Goal: Information Seeking & Learning: Learn about a topic

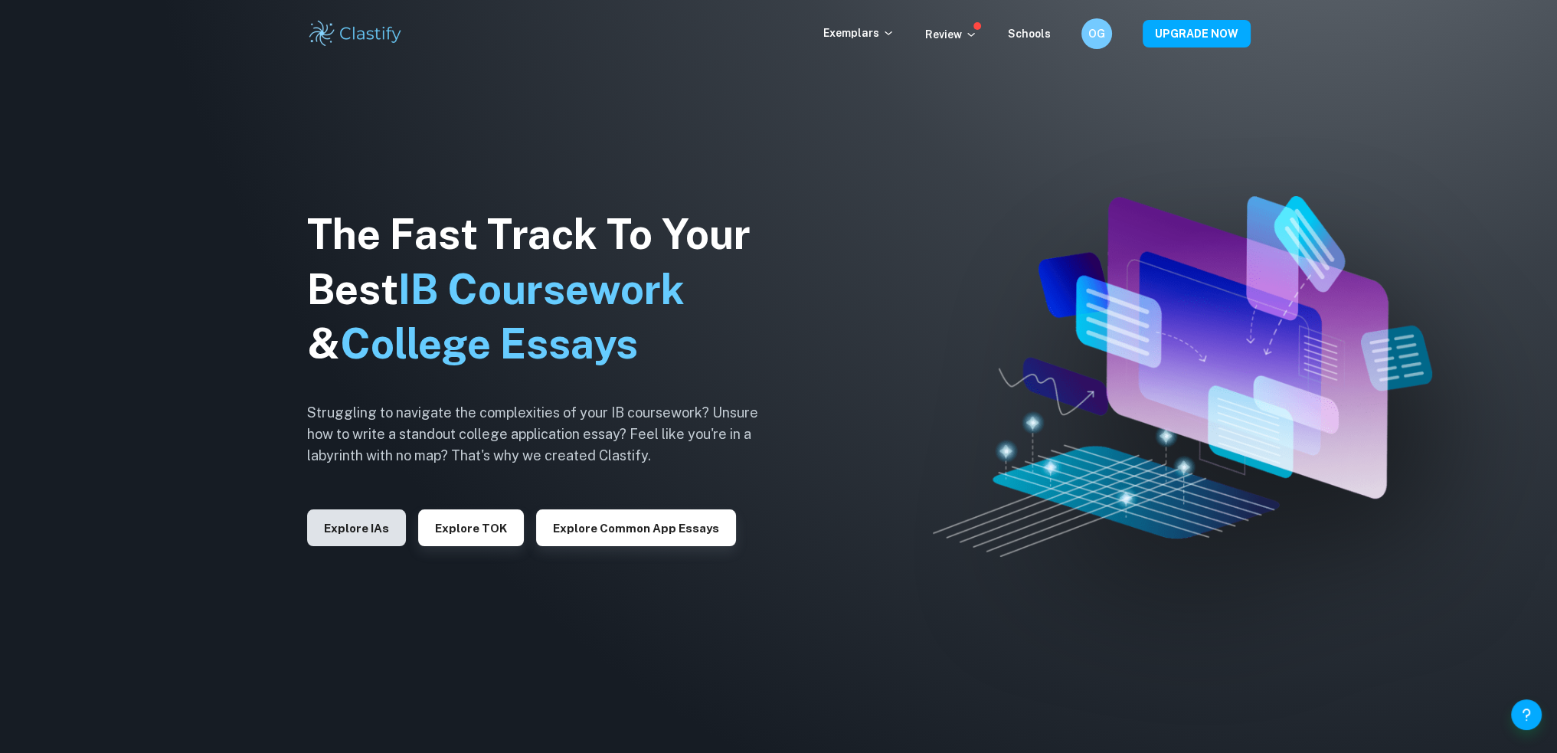
click at [377, 539] on button "Explore IAs" at bounding box center [356, 527] width 99 height 37
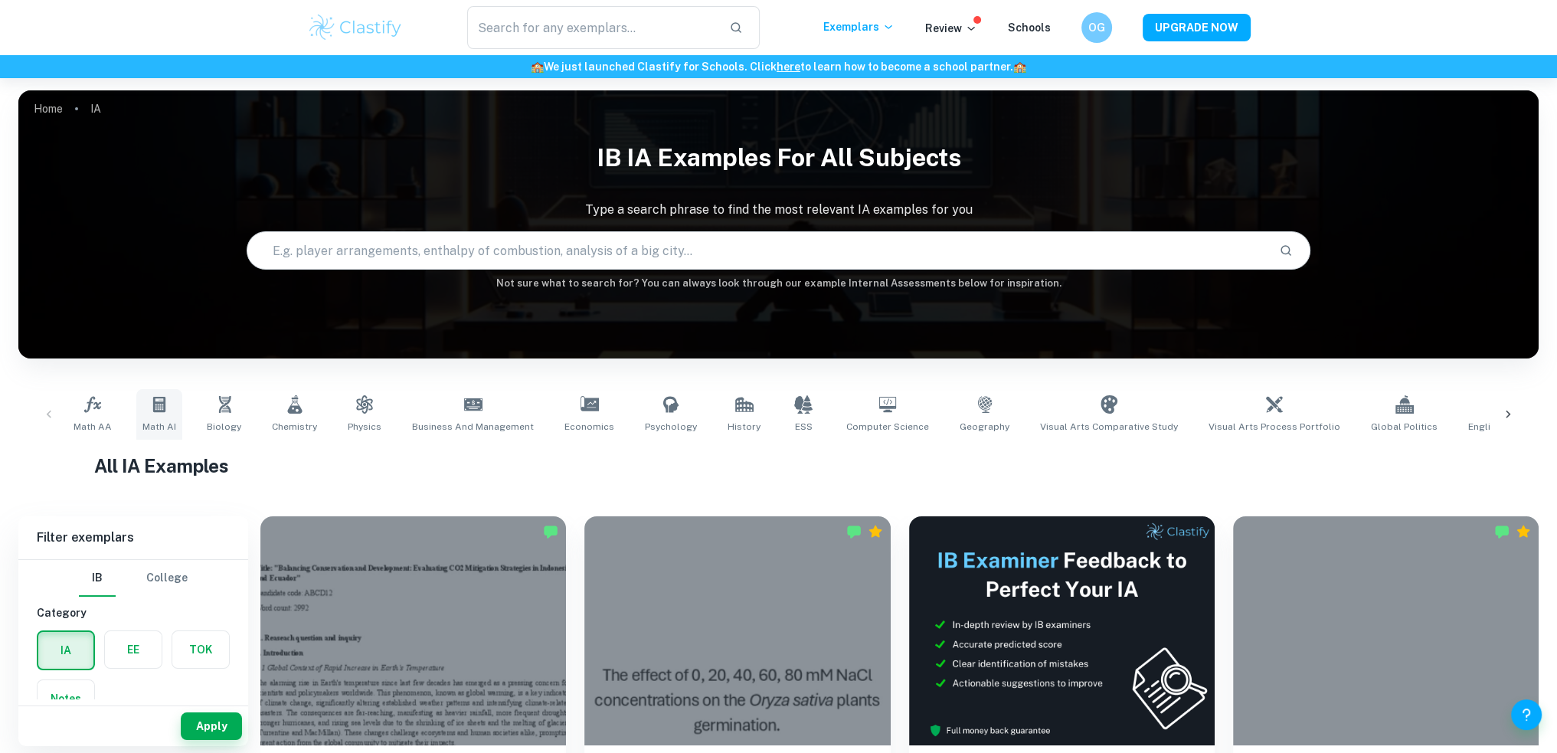
click at [167, 425] on span "Math AI" at bounding box center [159, 427] width 34 height 14
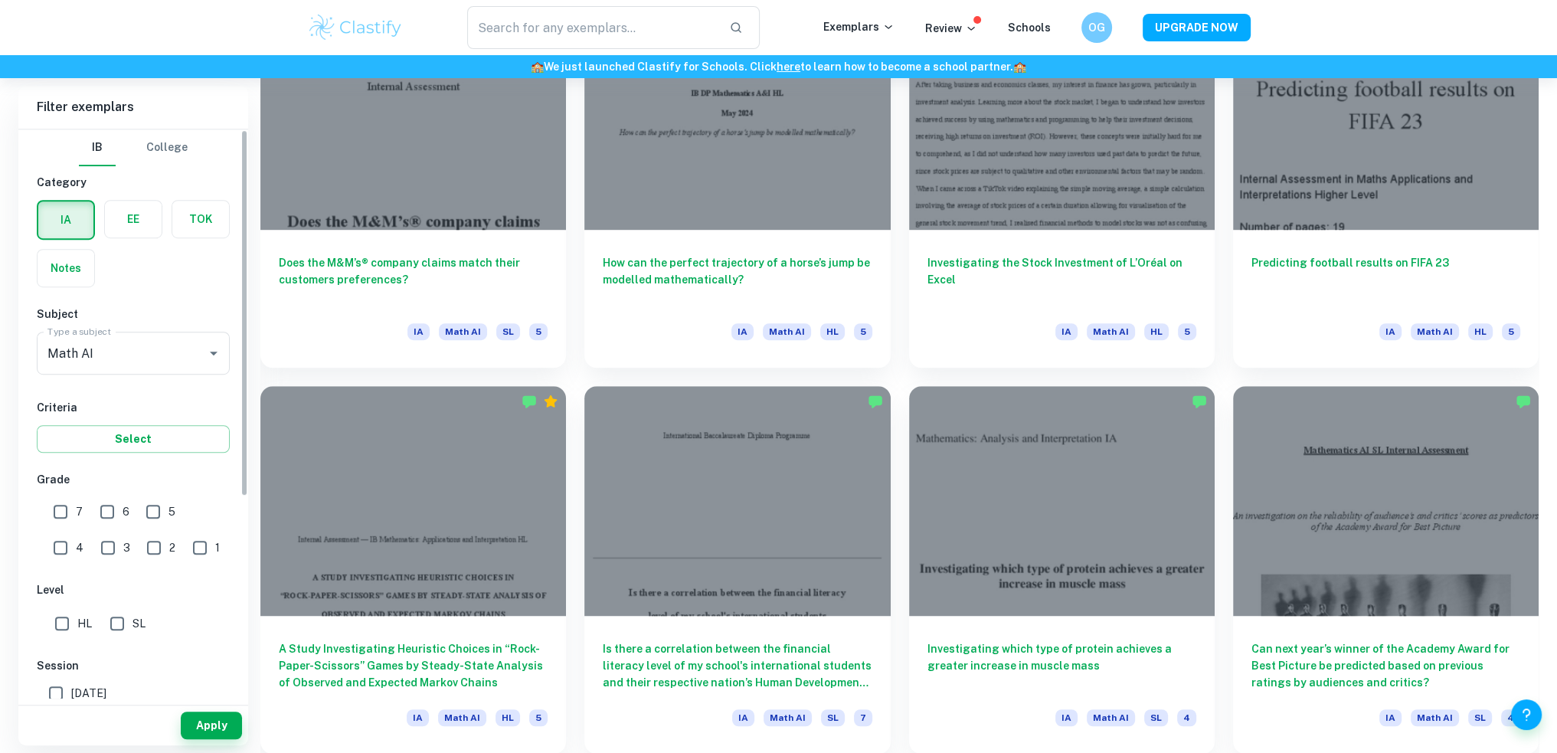
scroll to position [2635, 0]
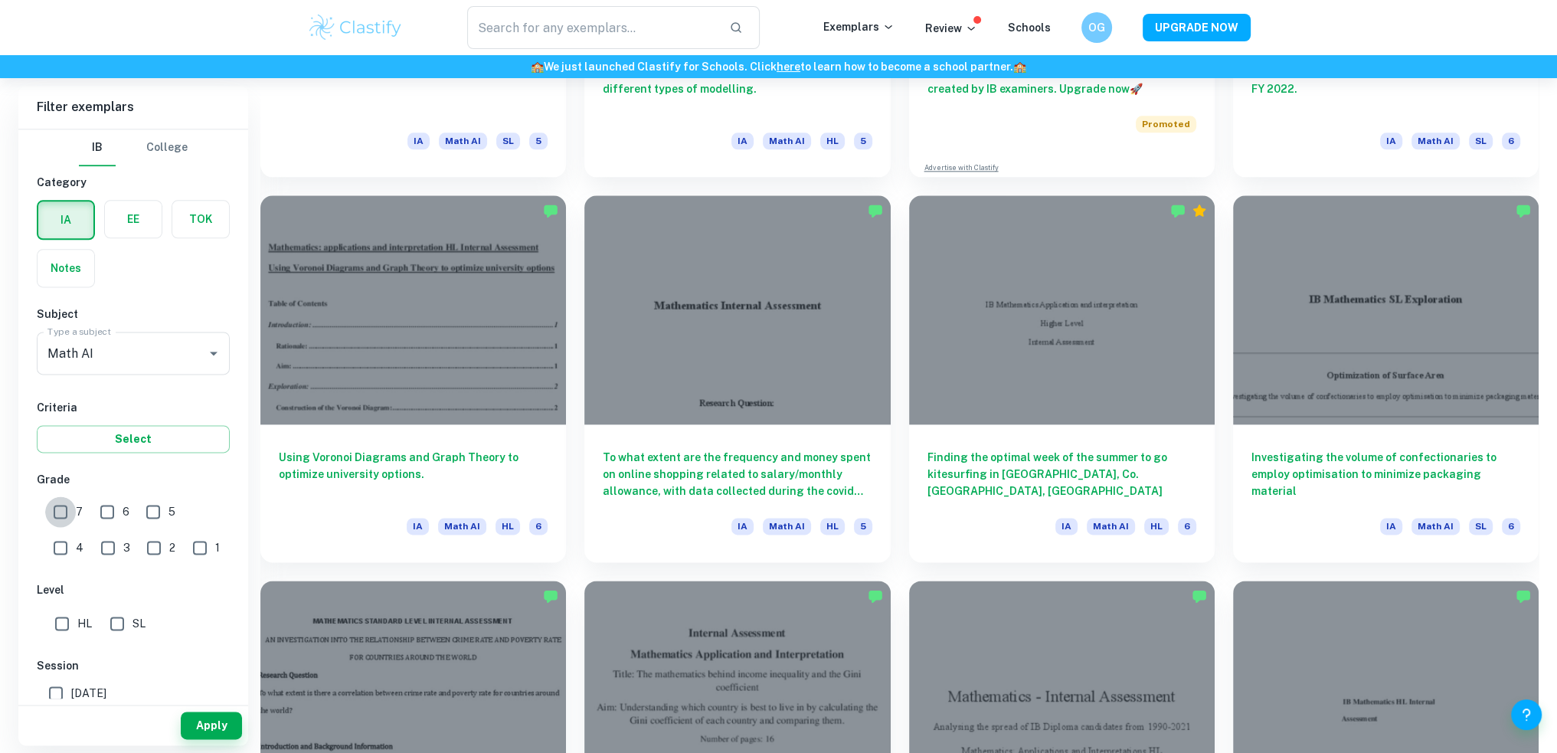
click at [65, 521] on input "7" at bounding box center [60, 511] width 31 height 31
checkbox input "true"
click at [107, 515] on input "6" at bounding box center [107, 511] width 31 height 31
checkbox input "true"
click at [228, 737] on button "Apply" at bounding box center [211, 726] width 61 height 28
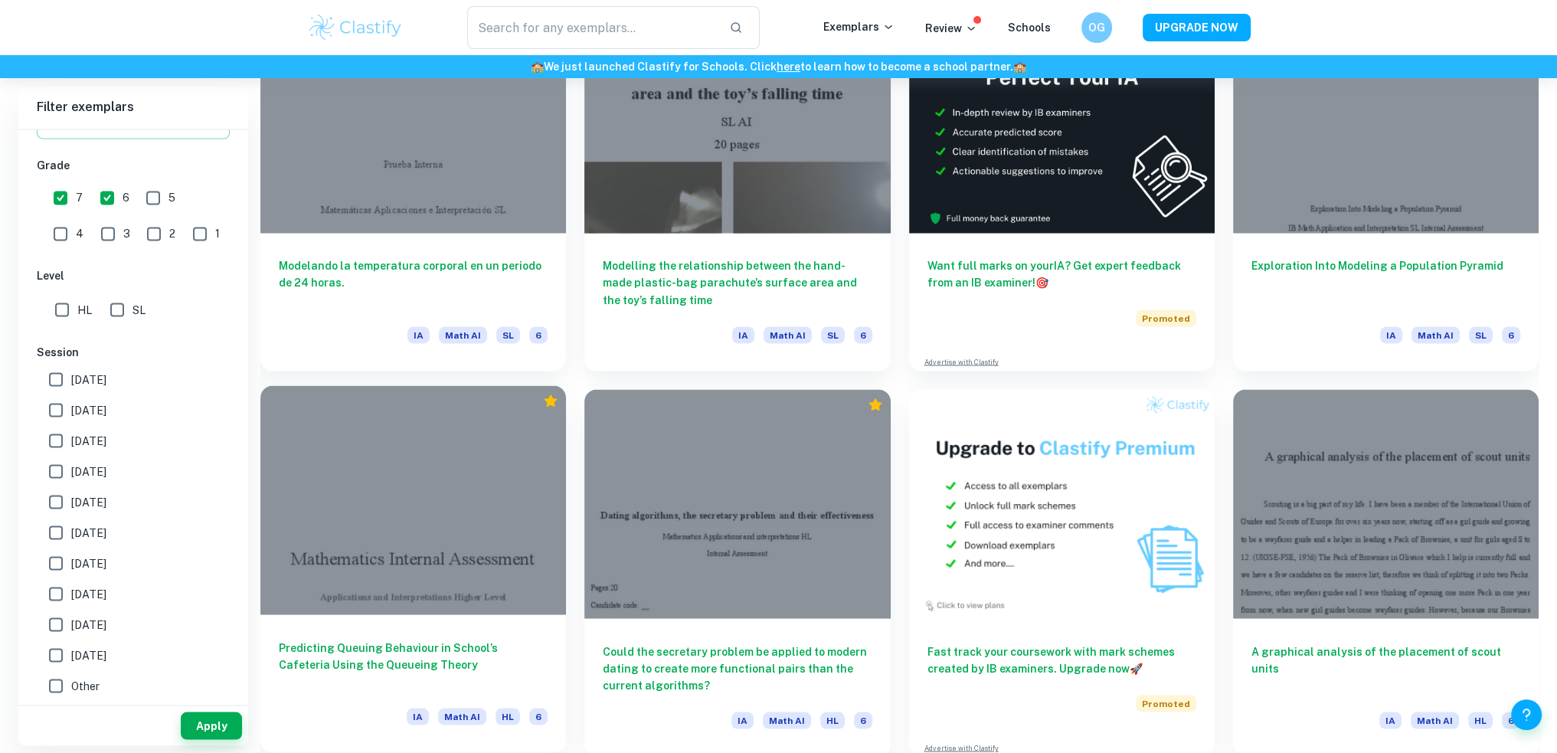
scroll to position [3555, 0]
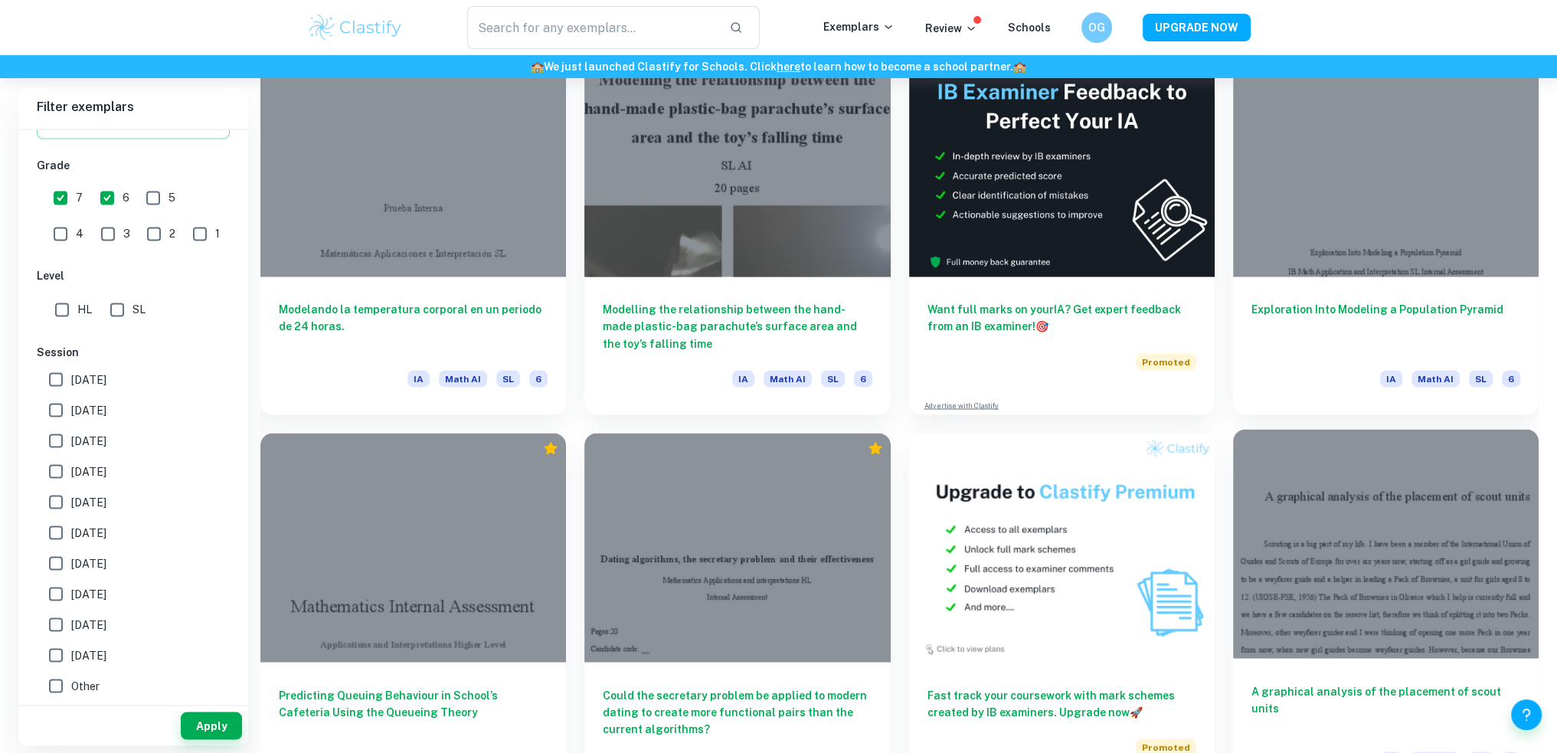
click at [1382, 480] on div at bounding box center [1386, 543] width 306 height 229
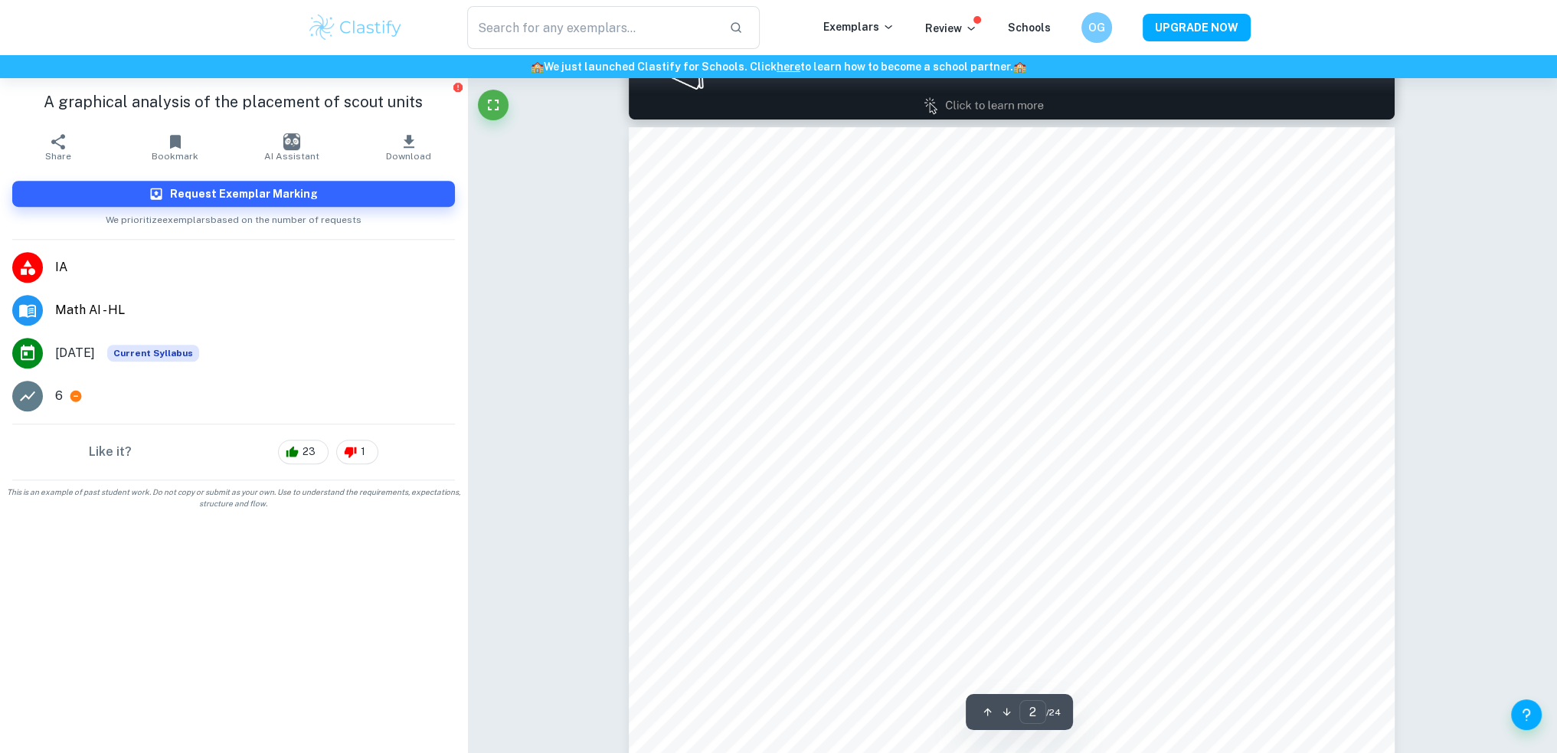
scroll to position [1226, 0]
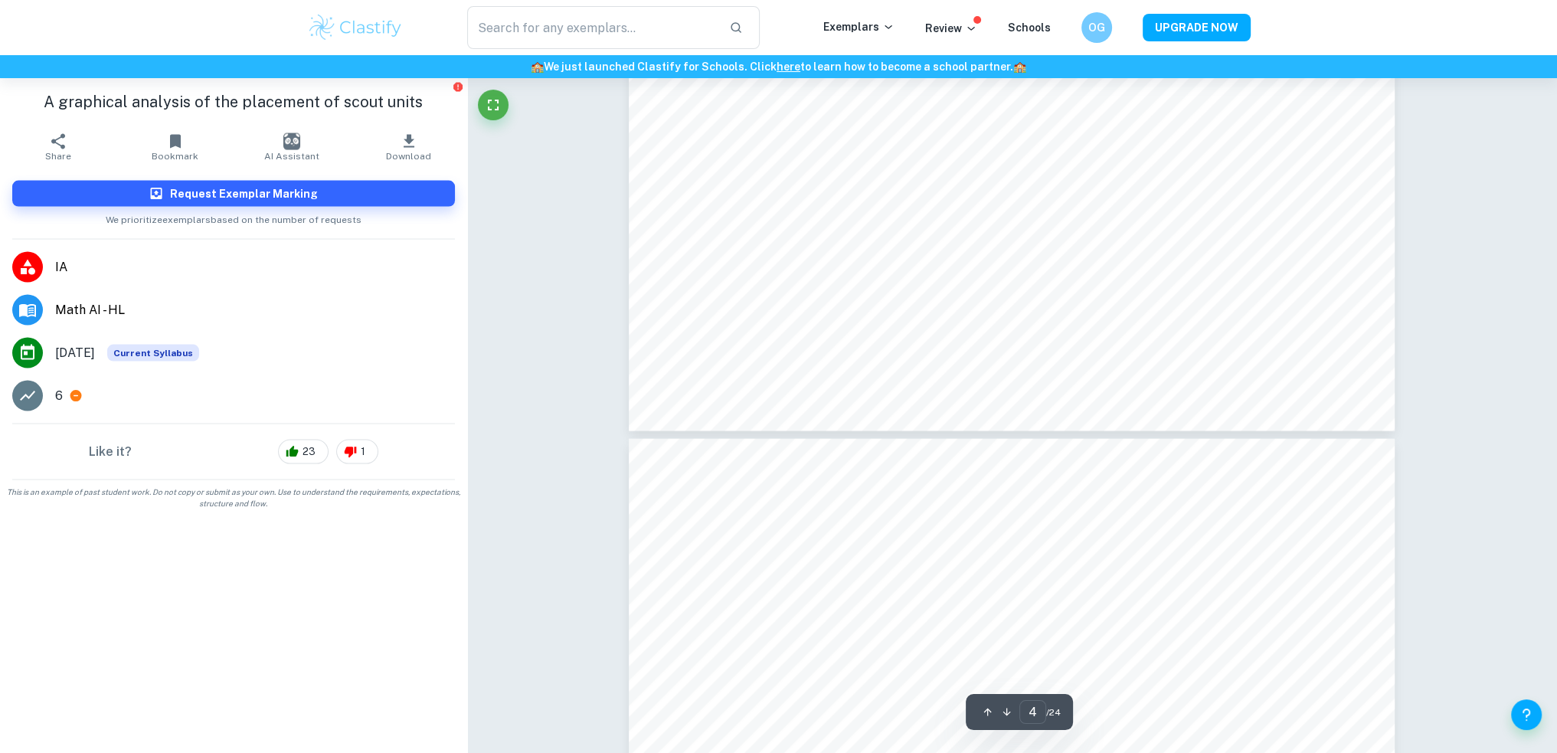
type input "5"
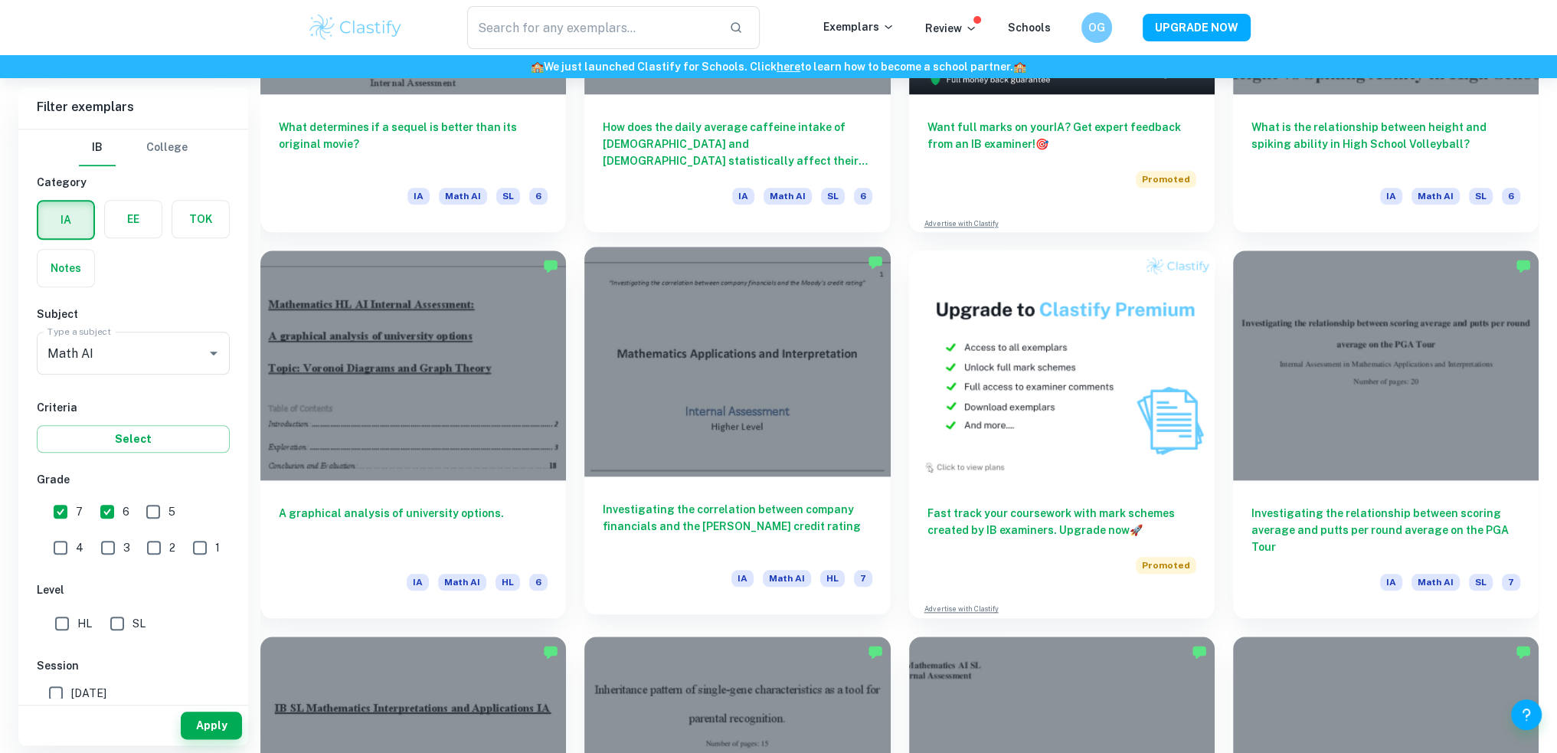
scroll to position [2239, 0]
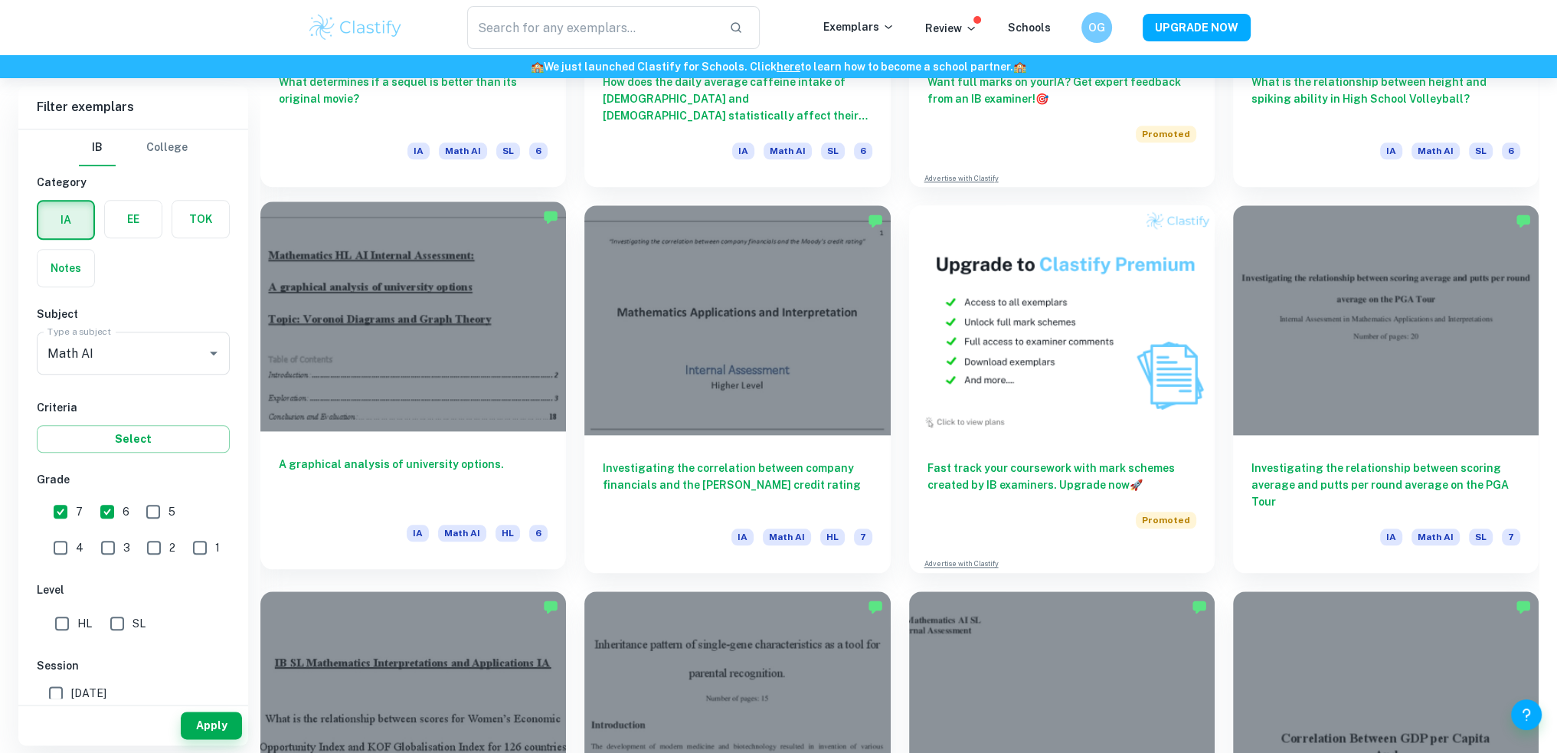
click at [384, 410] on div at bounding box center [413, 315] width 306 height 229
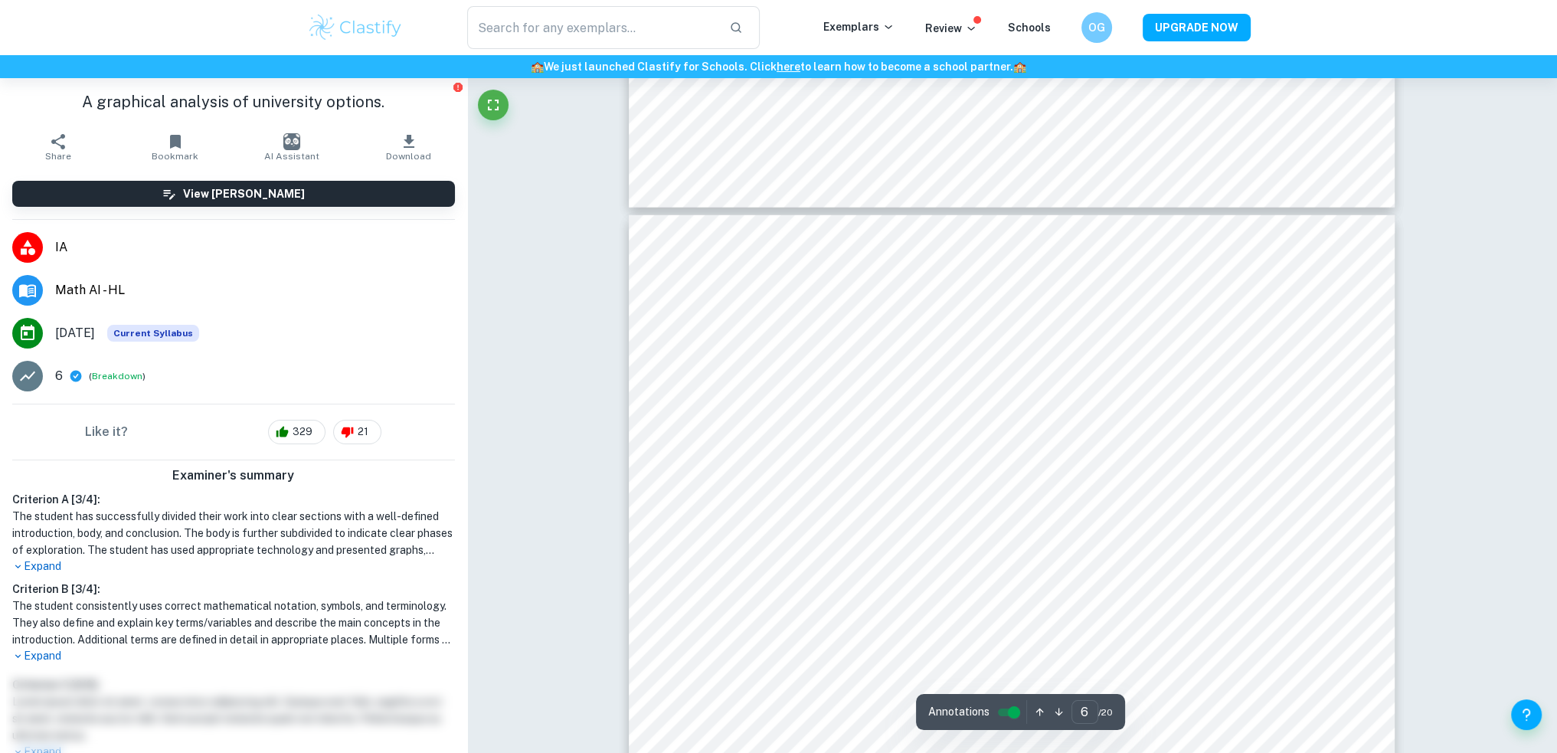
scroll to position [5517, 0]
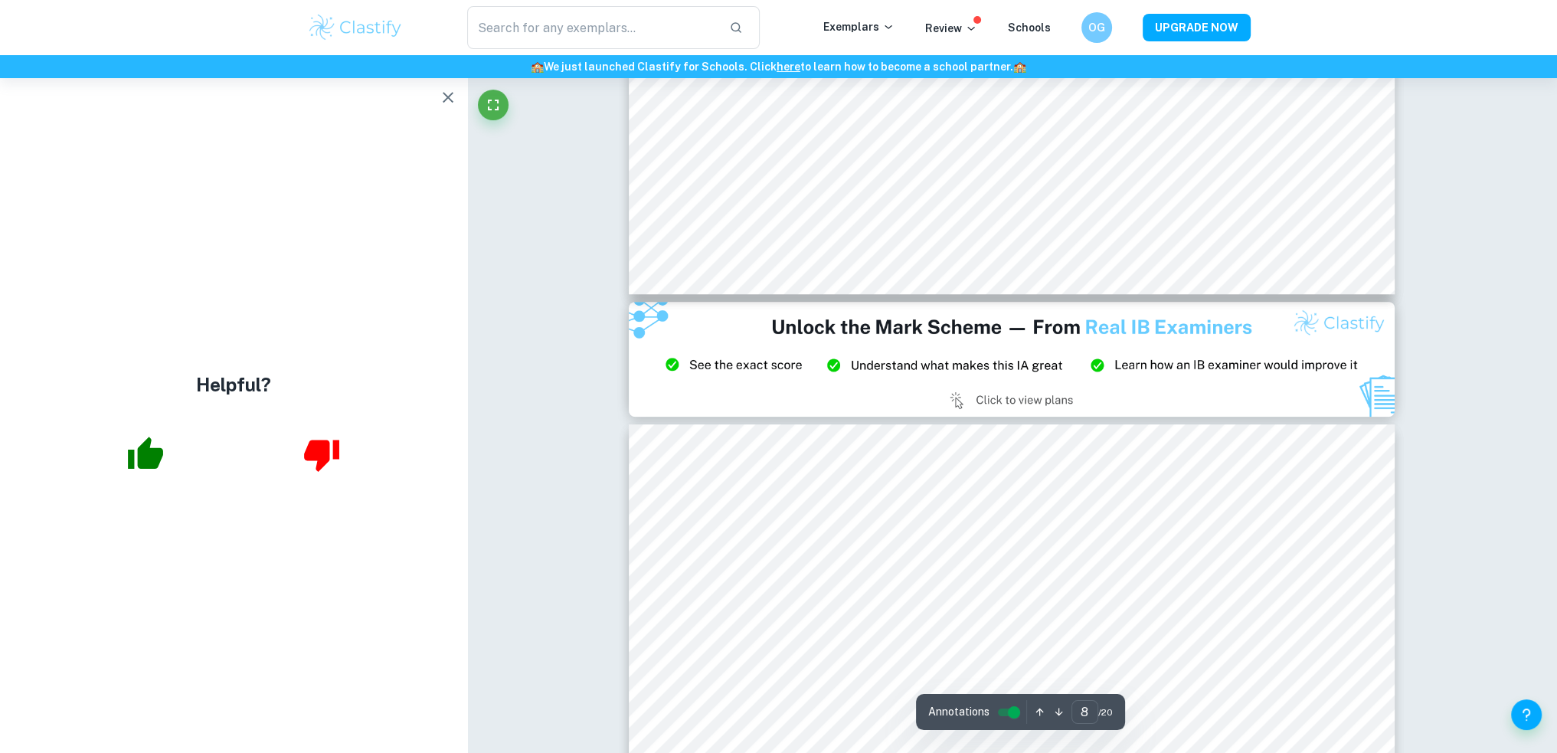
type input "9"
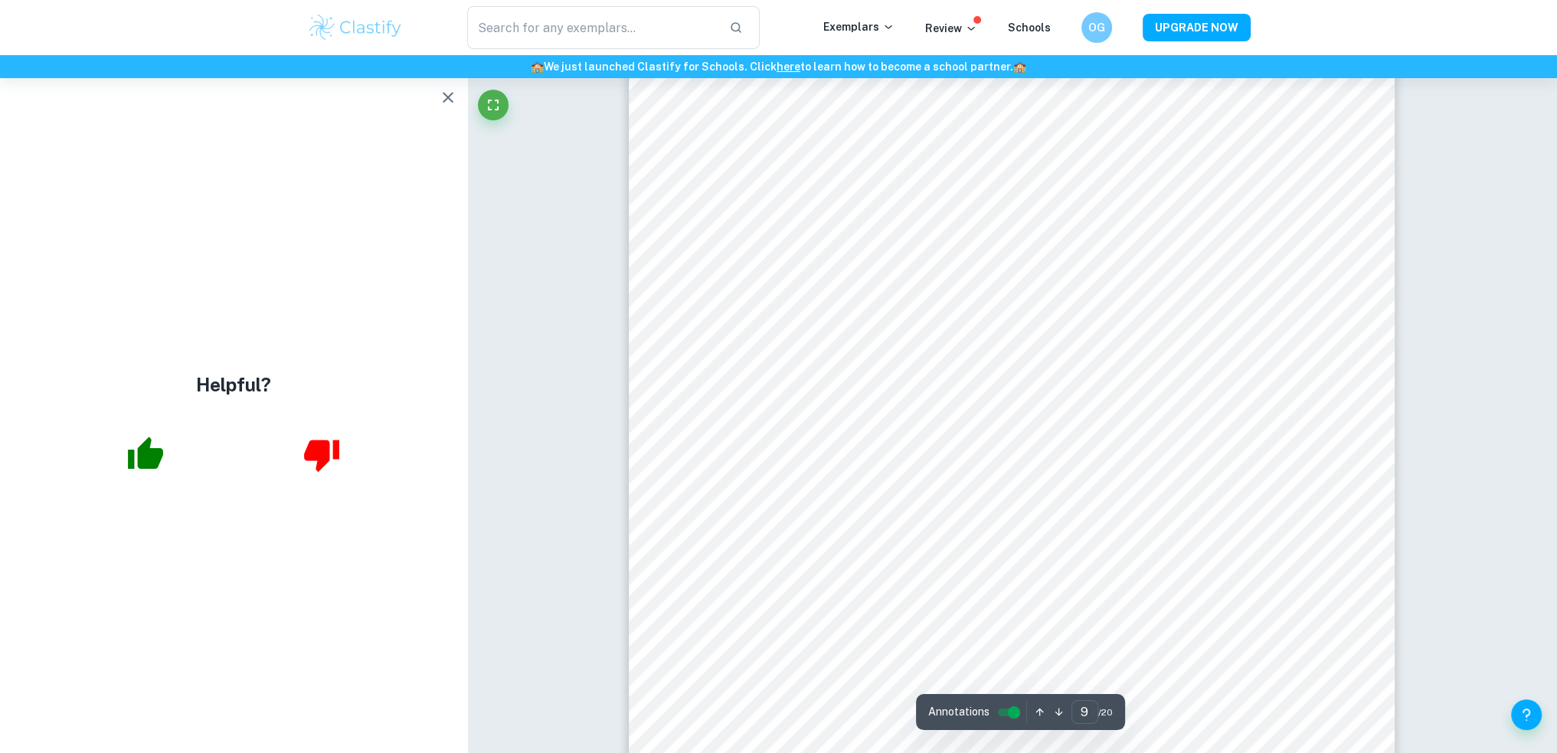
scroll to position [9424, 0]
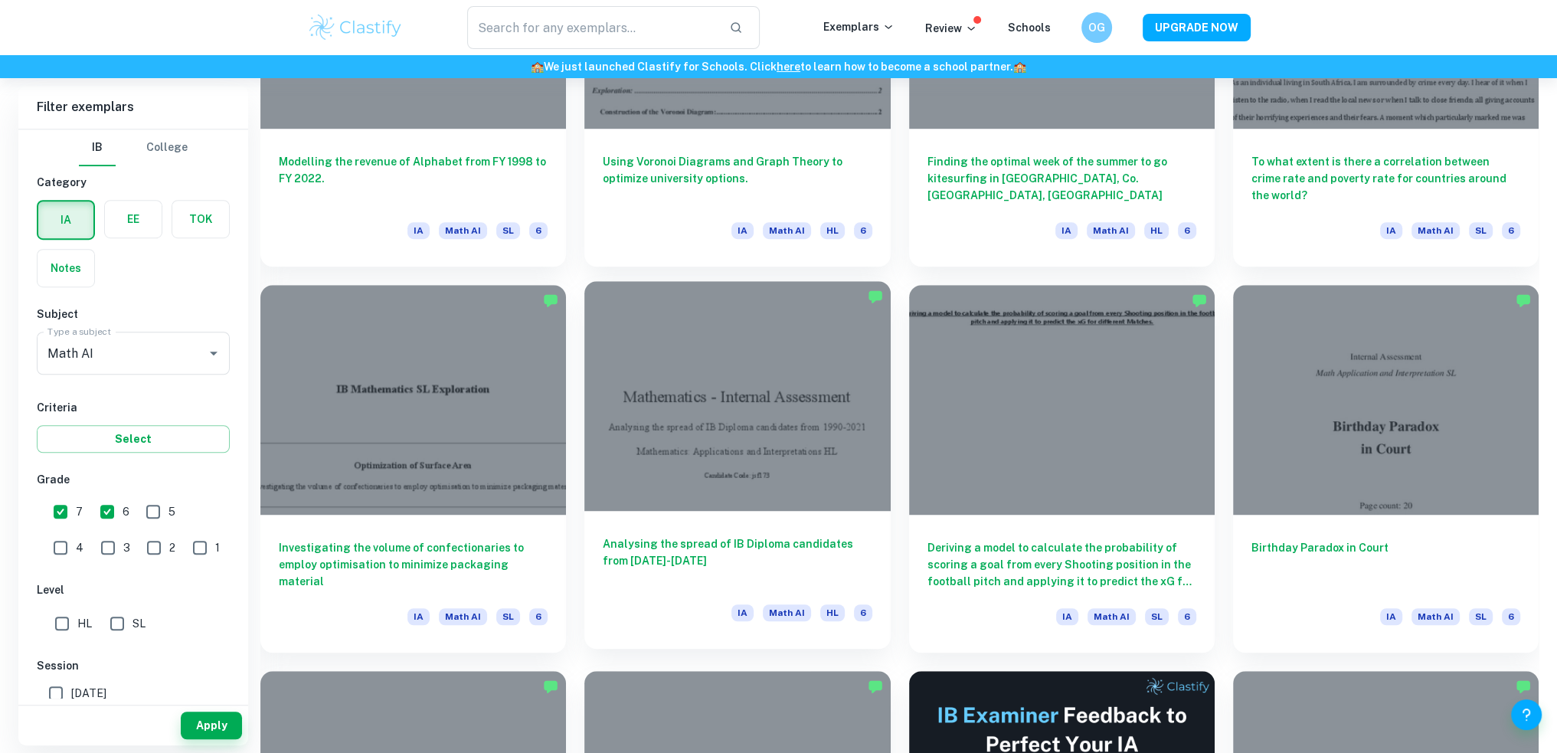
scroll to position [1388, 0]
click at [634, 20] on input "text" at bounding box center [592, 27] width 251 height 43
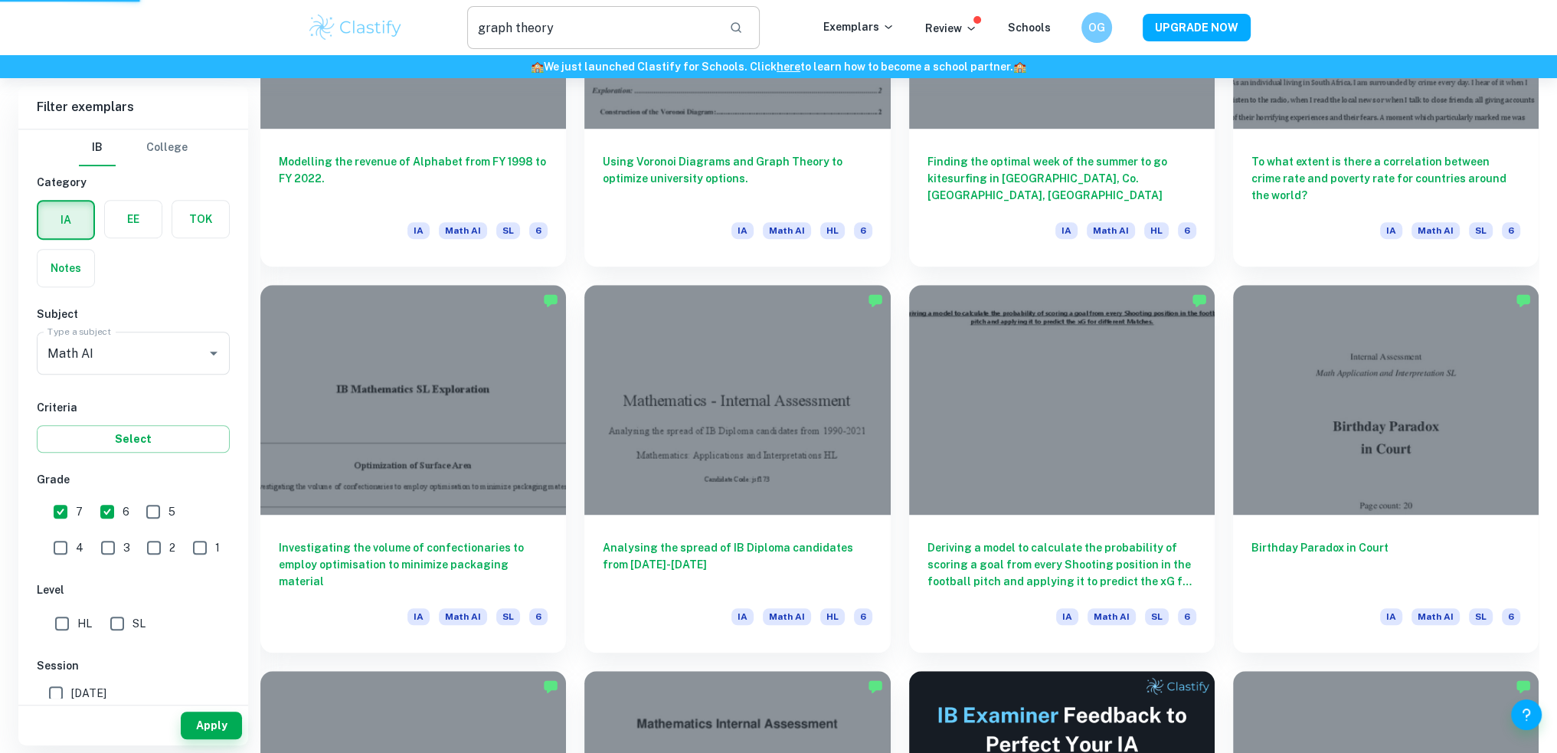
click at [749, 24] on button "button" at bounding box center [736, 28] width 26 height 26
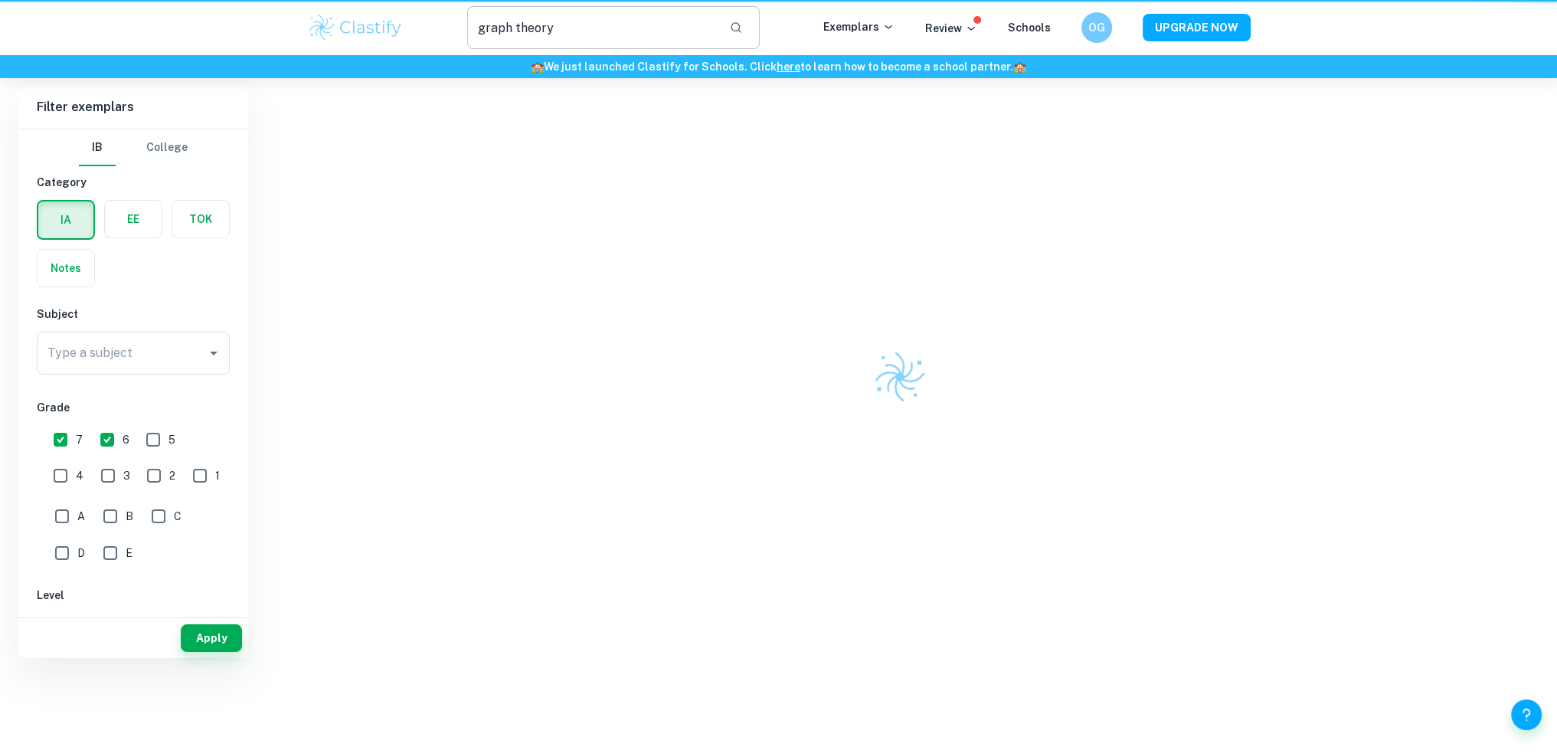
type input "graph theory"
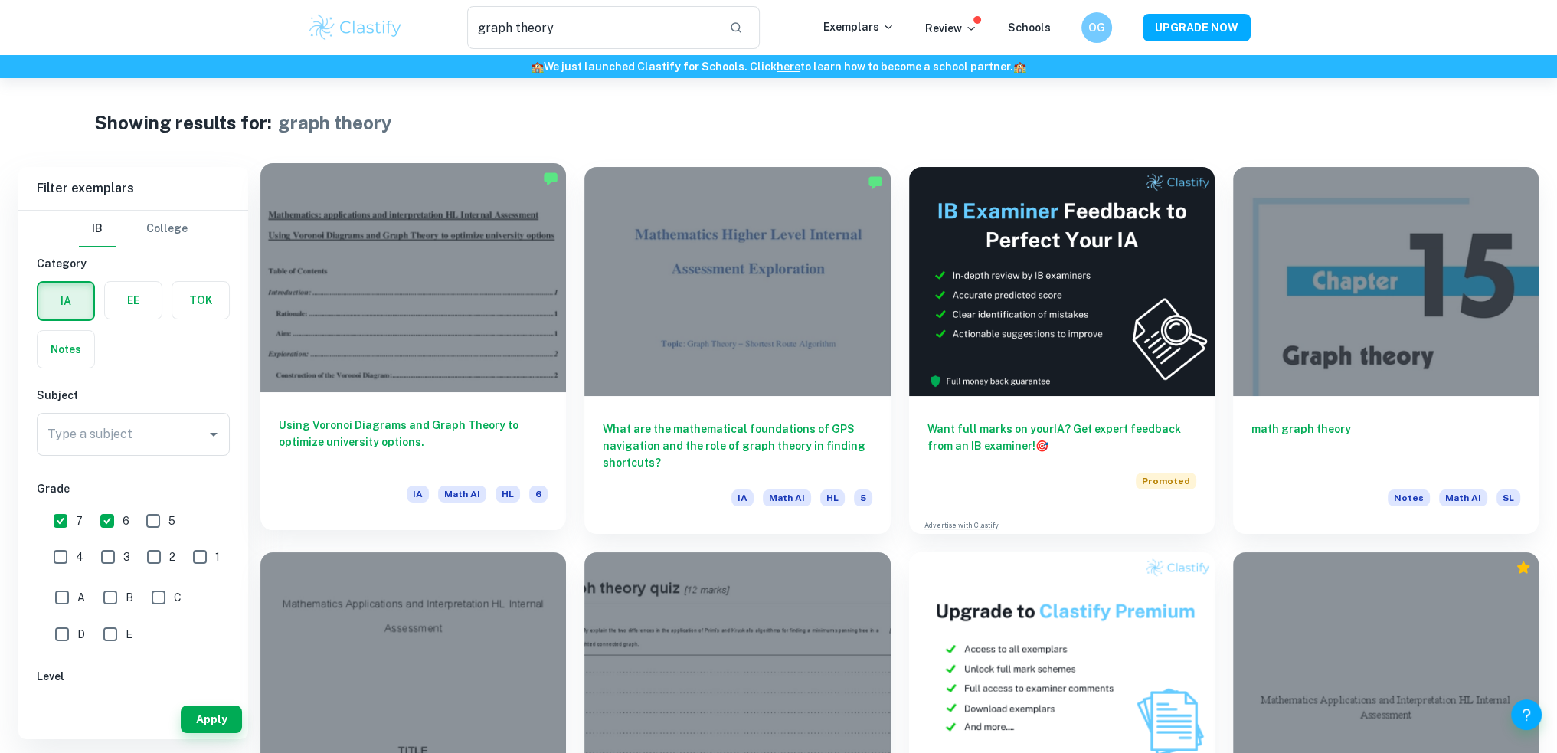
click at [432, 302] on div at bounding box center [413, 277] width 306 height 229
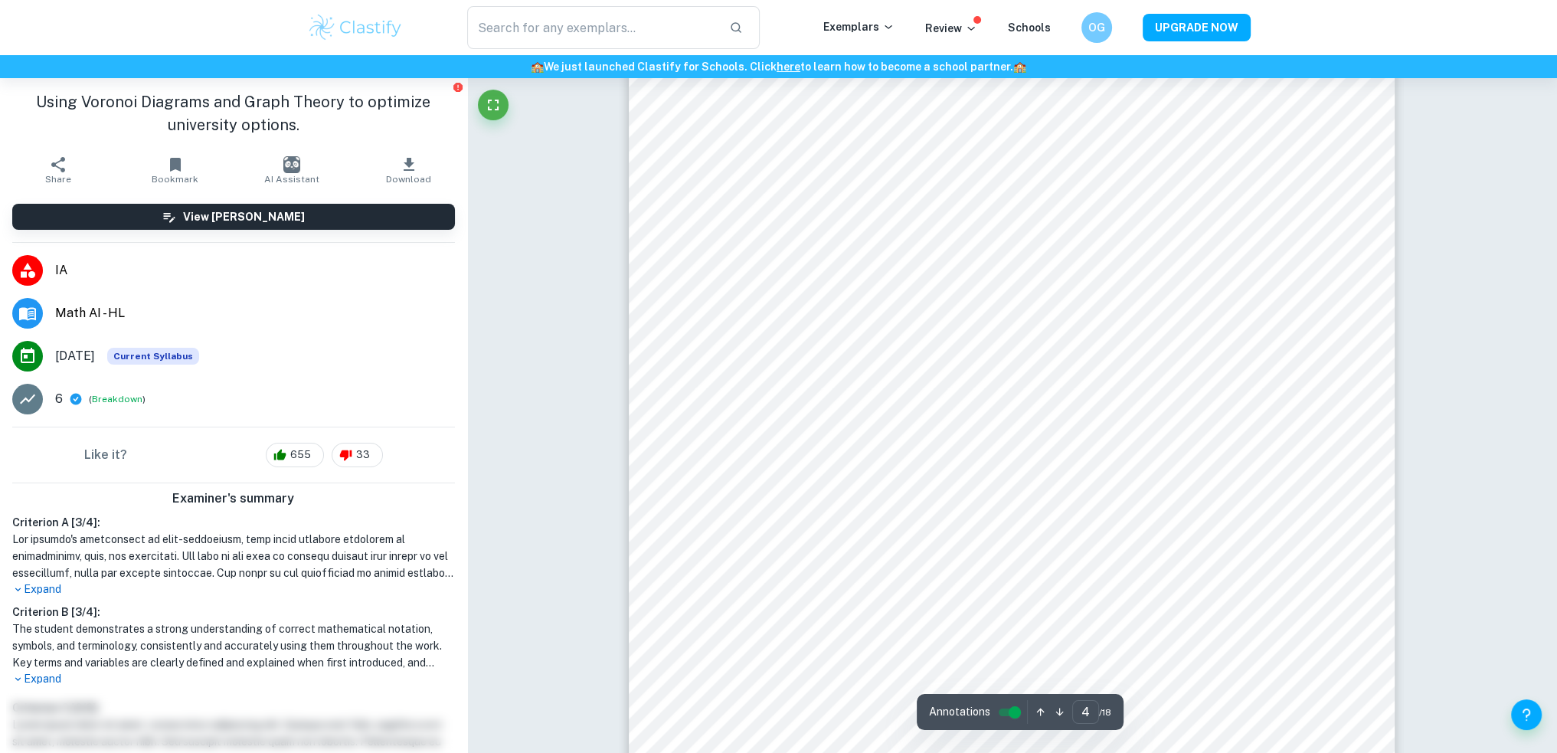
scroll to position [3602, 0]
type input "8"
type input "graph theory"
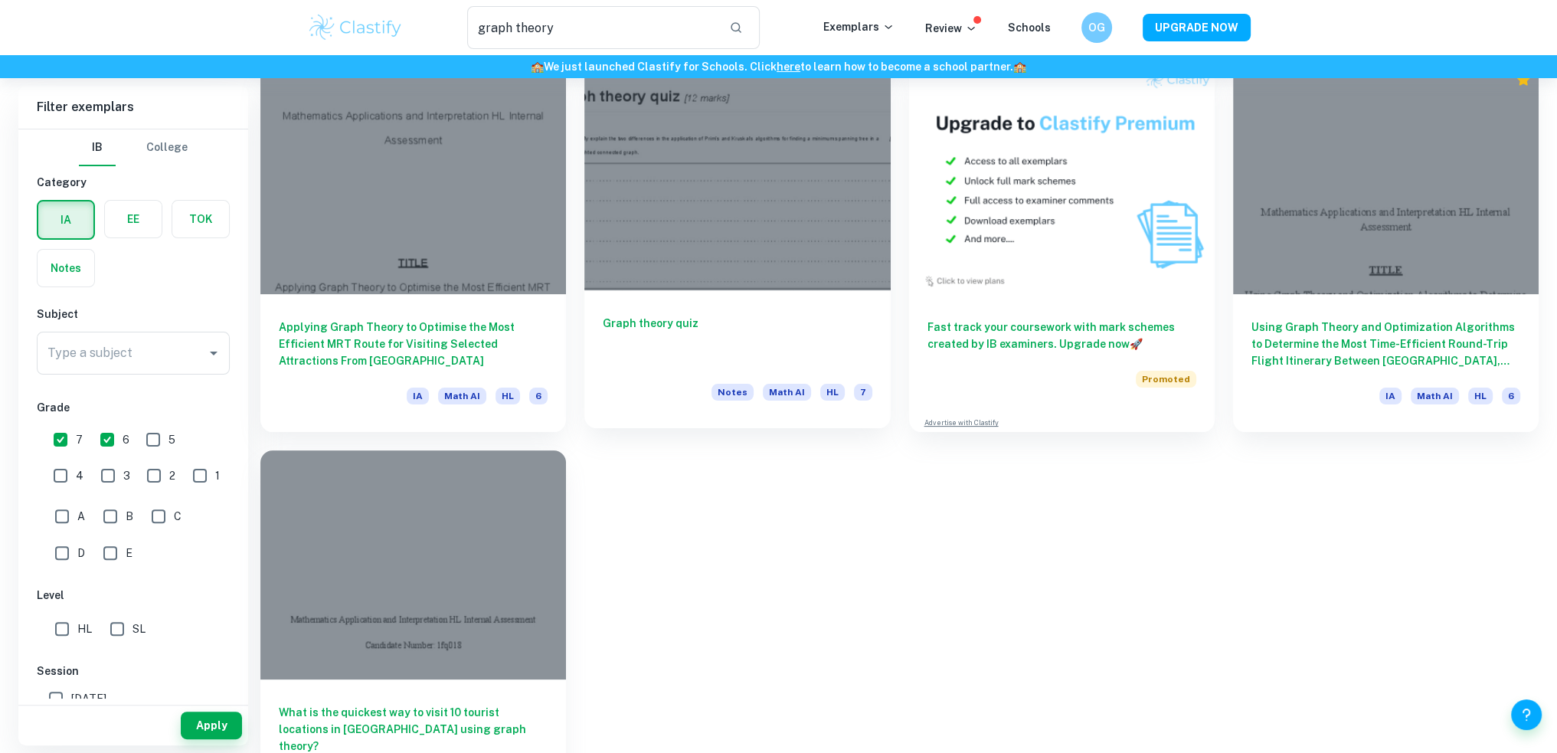
scroll to position [552, 0]
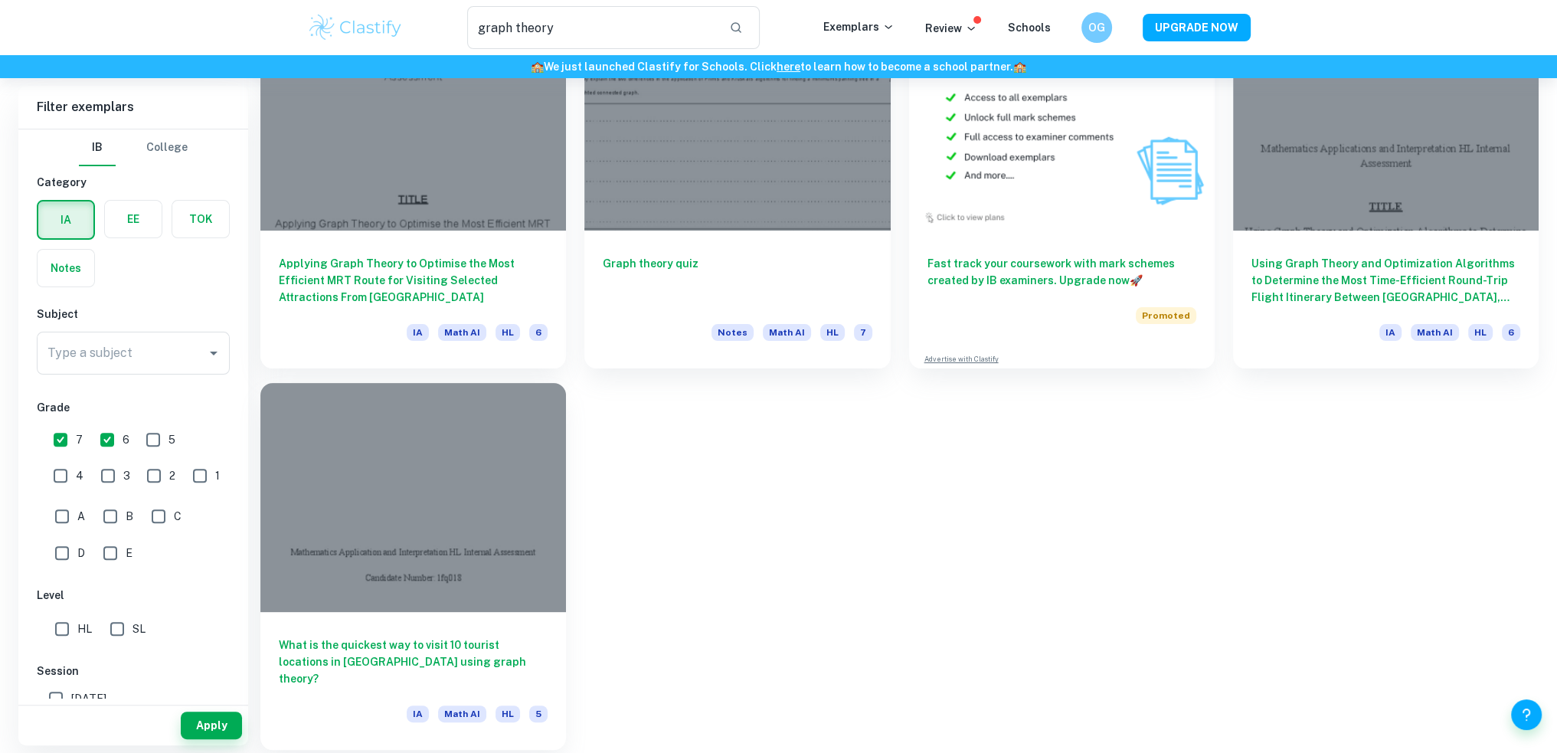
click at [469, 516] on div at bounding box center [413, 497] width 306 height 229
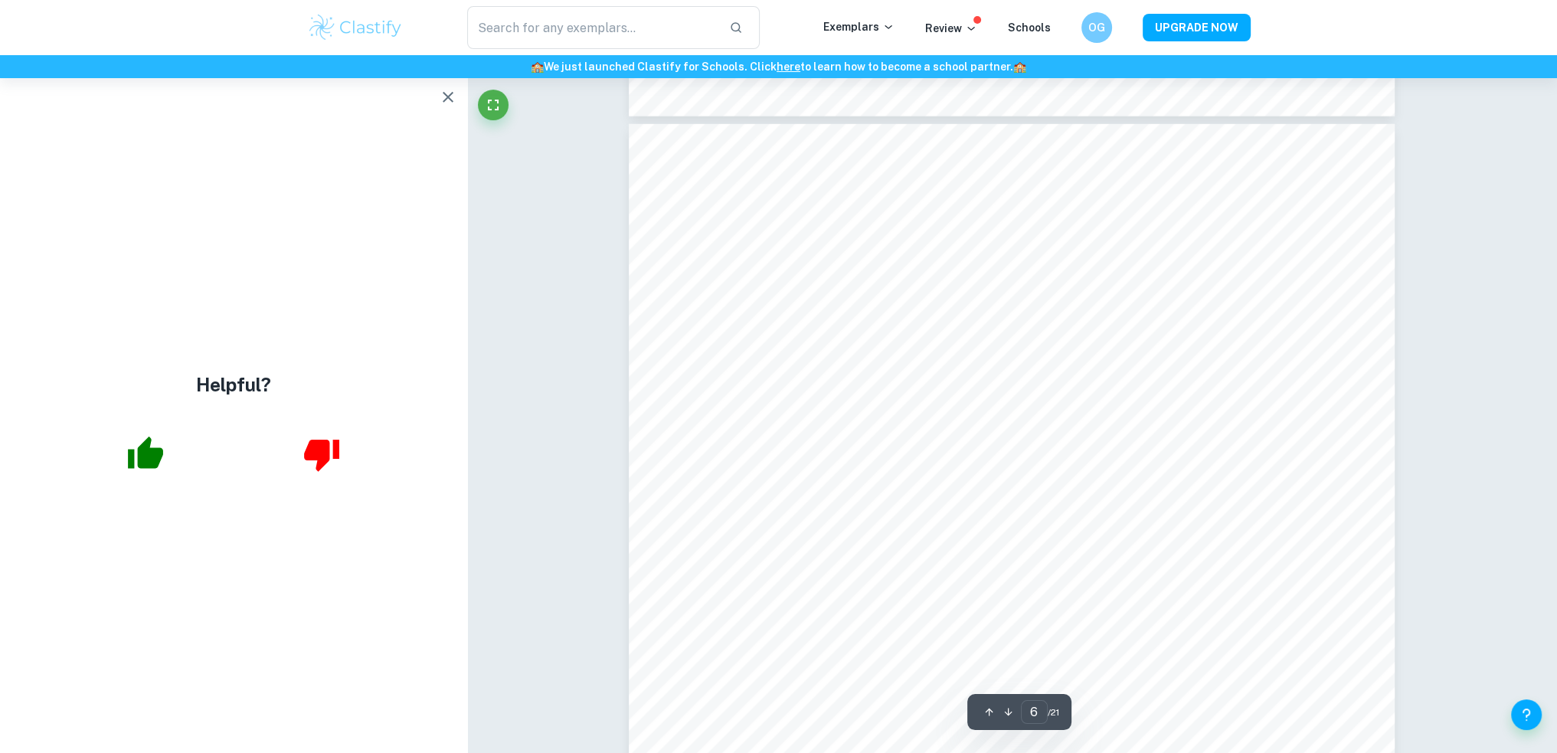
scroll to position [5745, 0]
type input "10"
type input "graph theory"
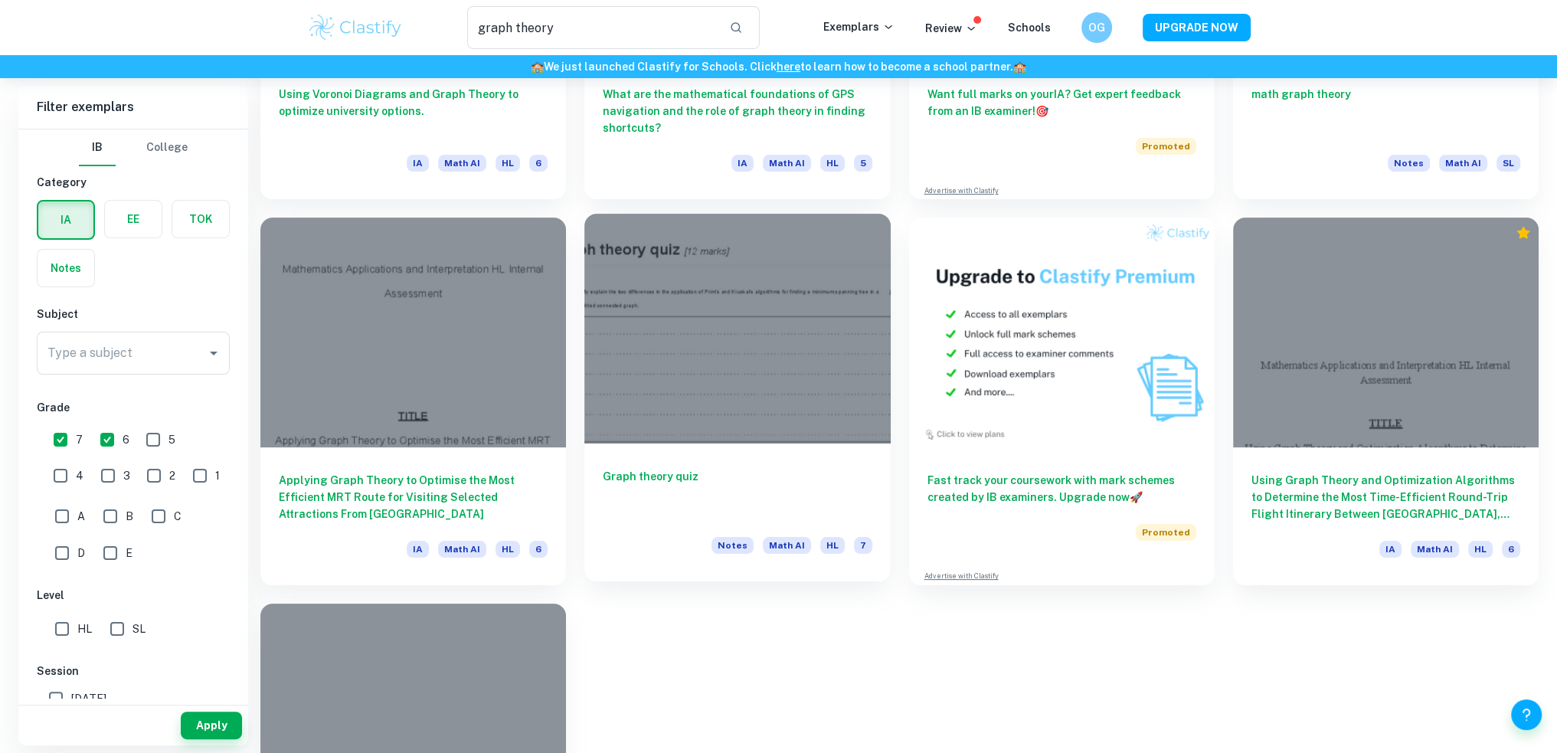
scroll to position [398, 0]
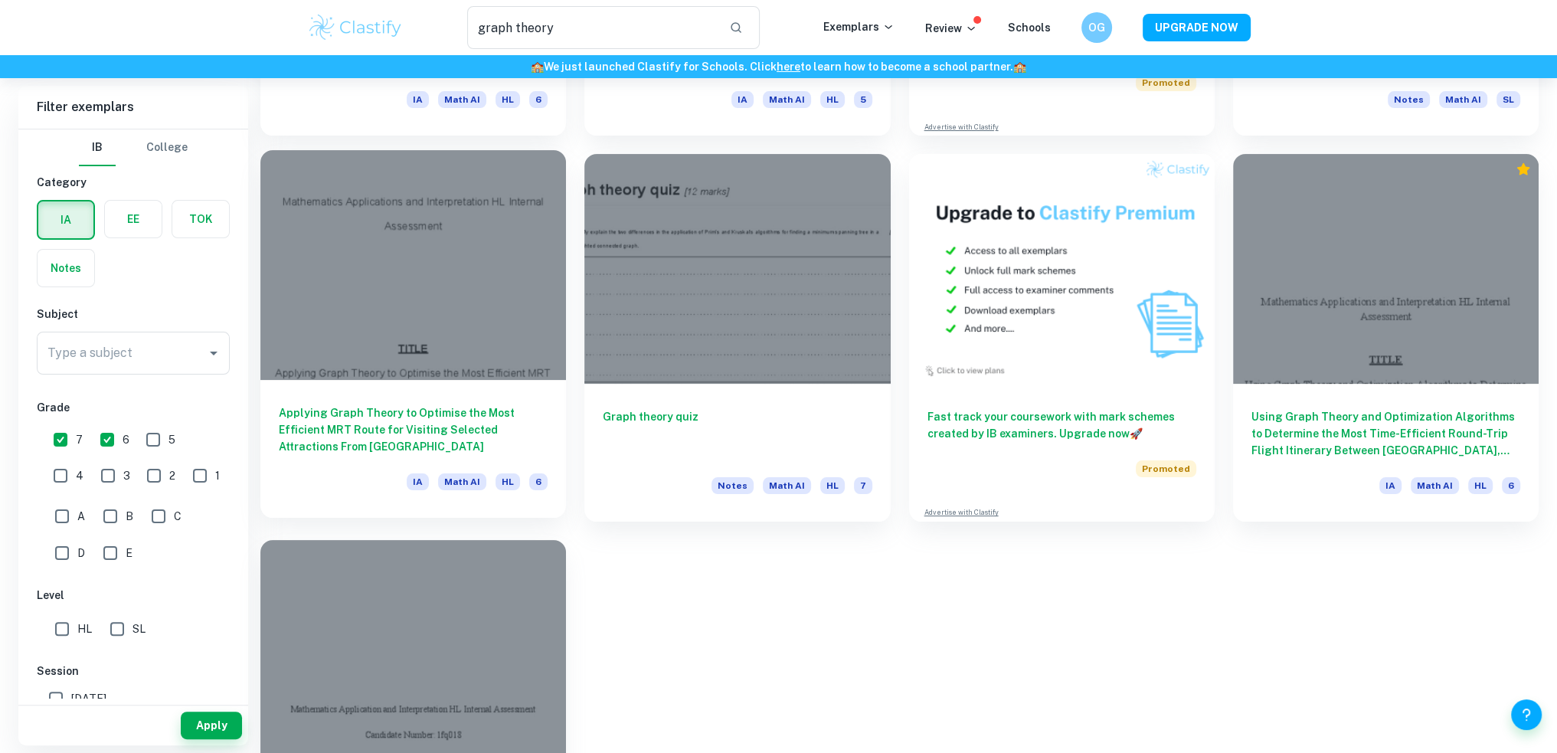
click at [417, 296] on div at bounding box center [413, 264] width 306 height 229
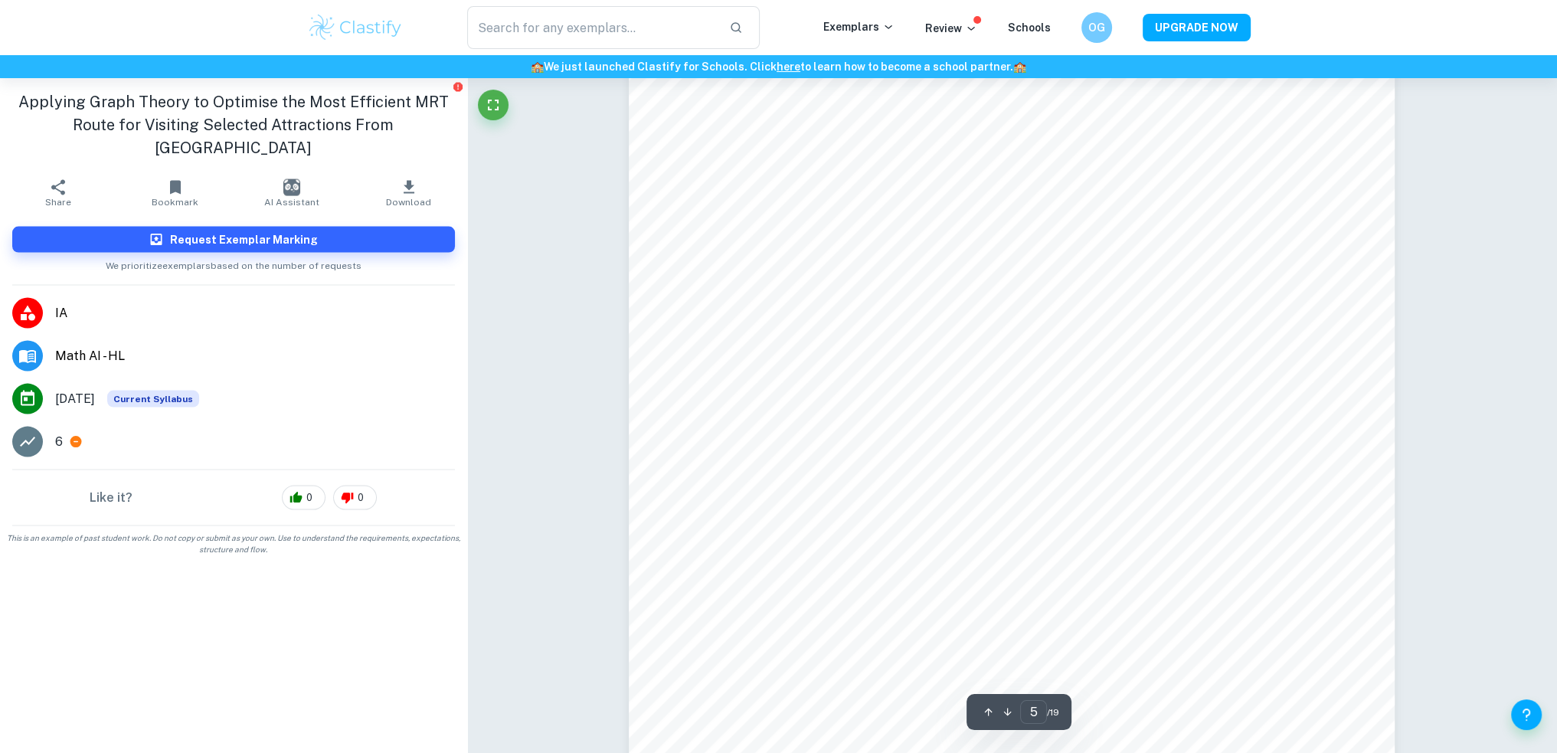
scroll to position [4367, 0]
type input "7"
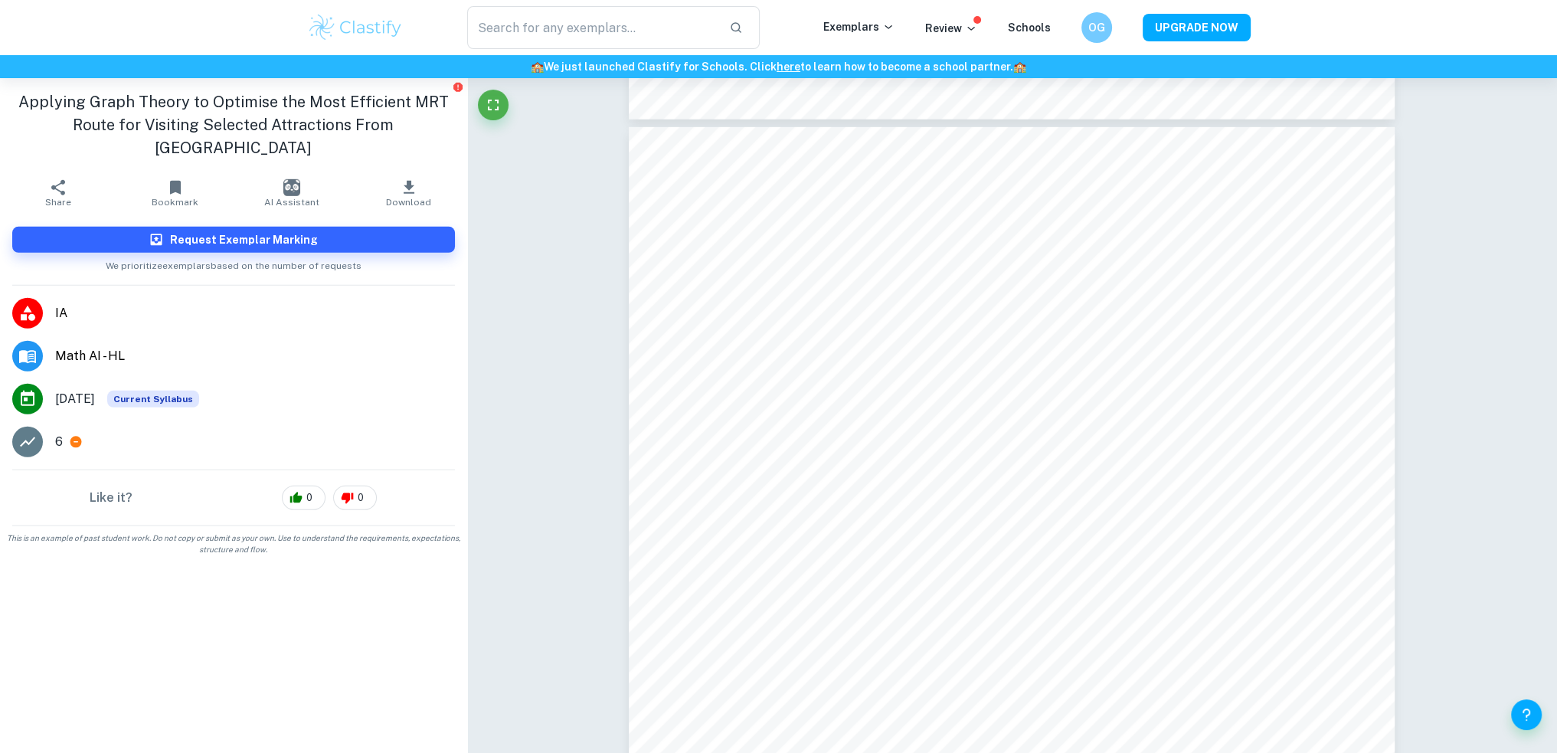
scroll to position [6512, 0]
type input "graph theory"
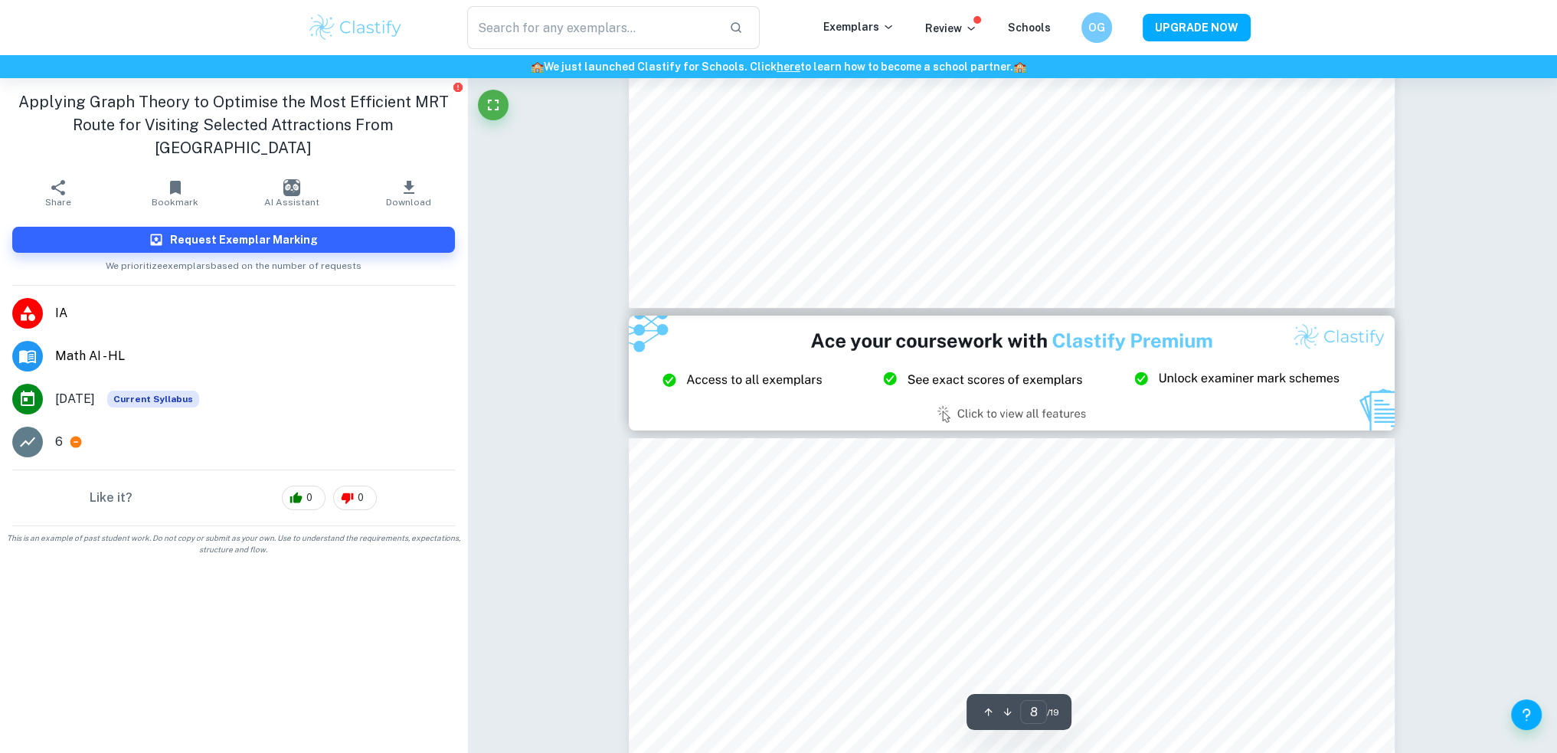
type input "9"
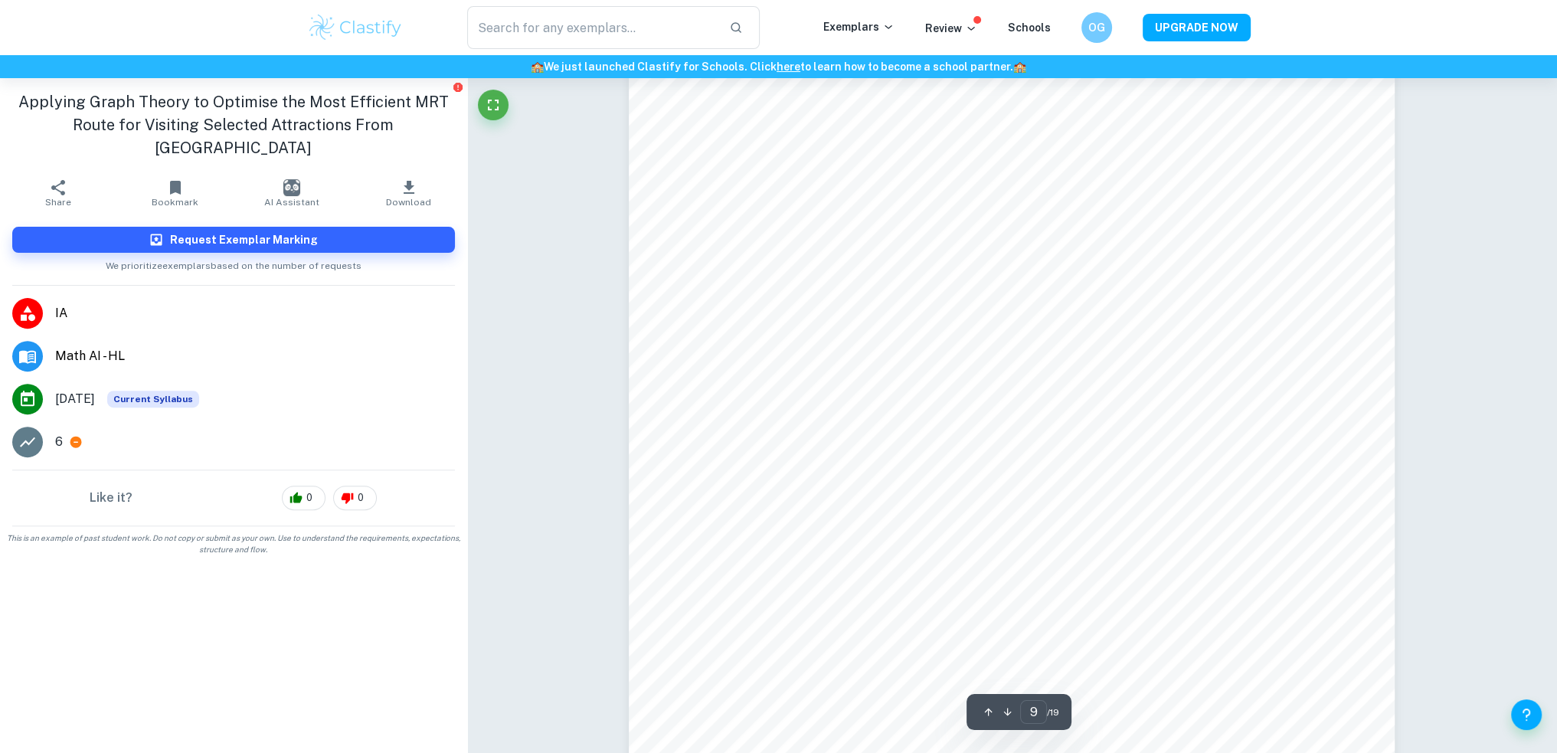
scroll to position [8474, 0]
